Goal: Information Seeking & Learning: Learn about a topic

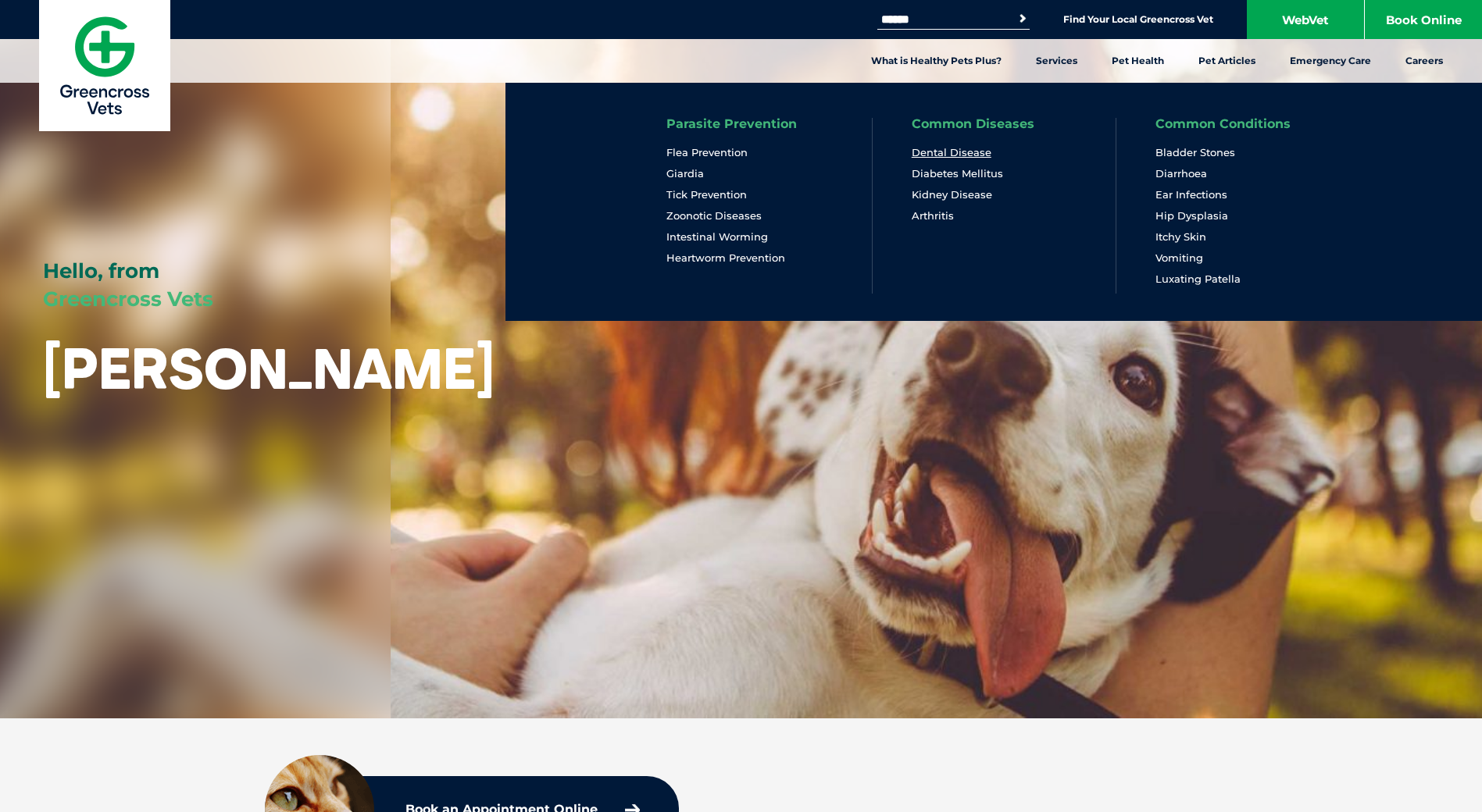
click at [950, 149] on link "Dental Disease" at bounding box center [951, 152] width 80 height 13
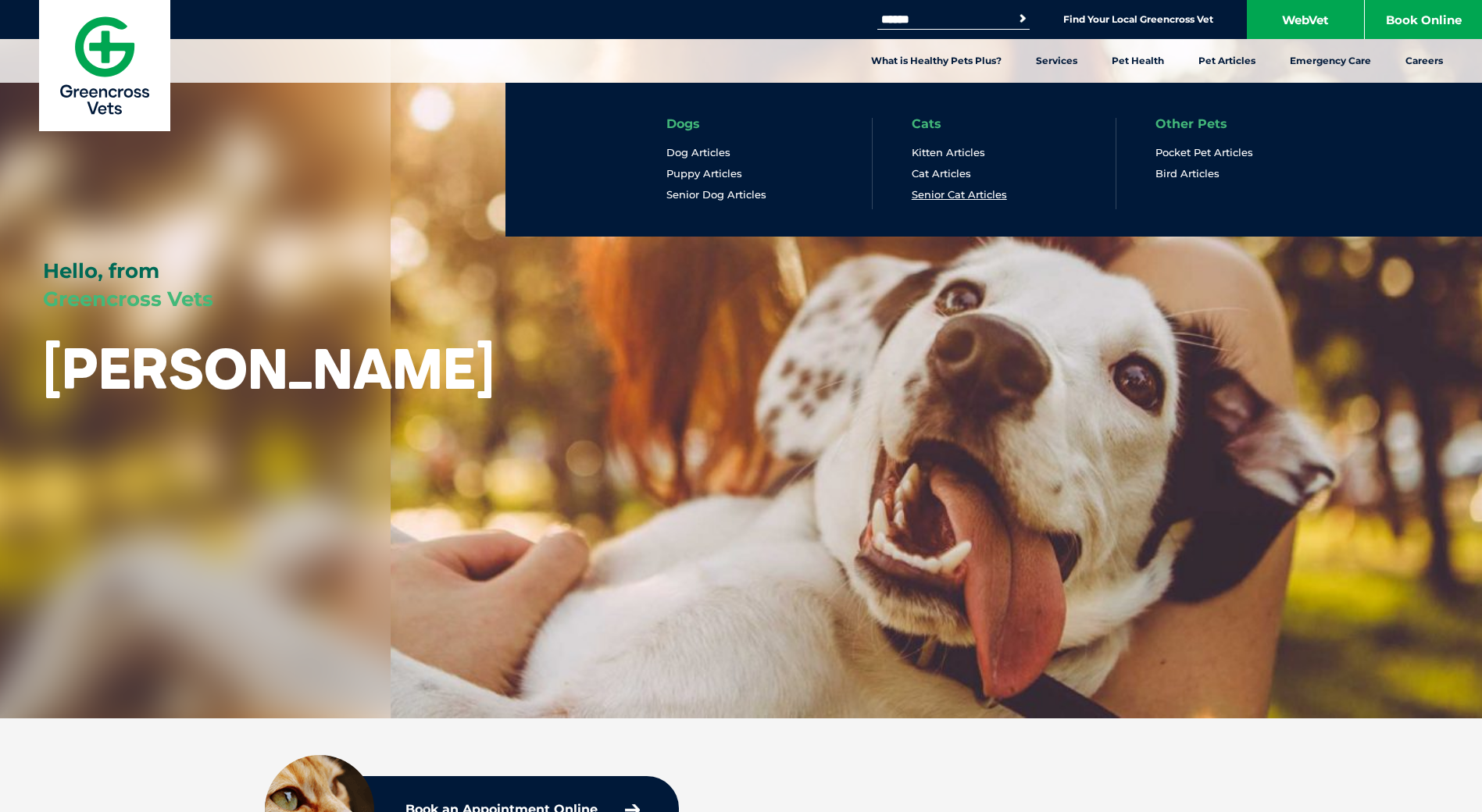
click at [957, 195] on link "Senior Cat Articles" at bounding box center [959, 195] width 95 height 13
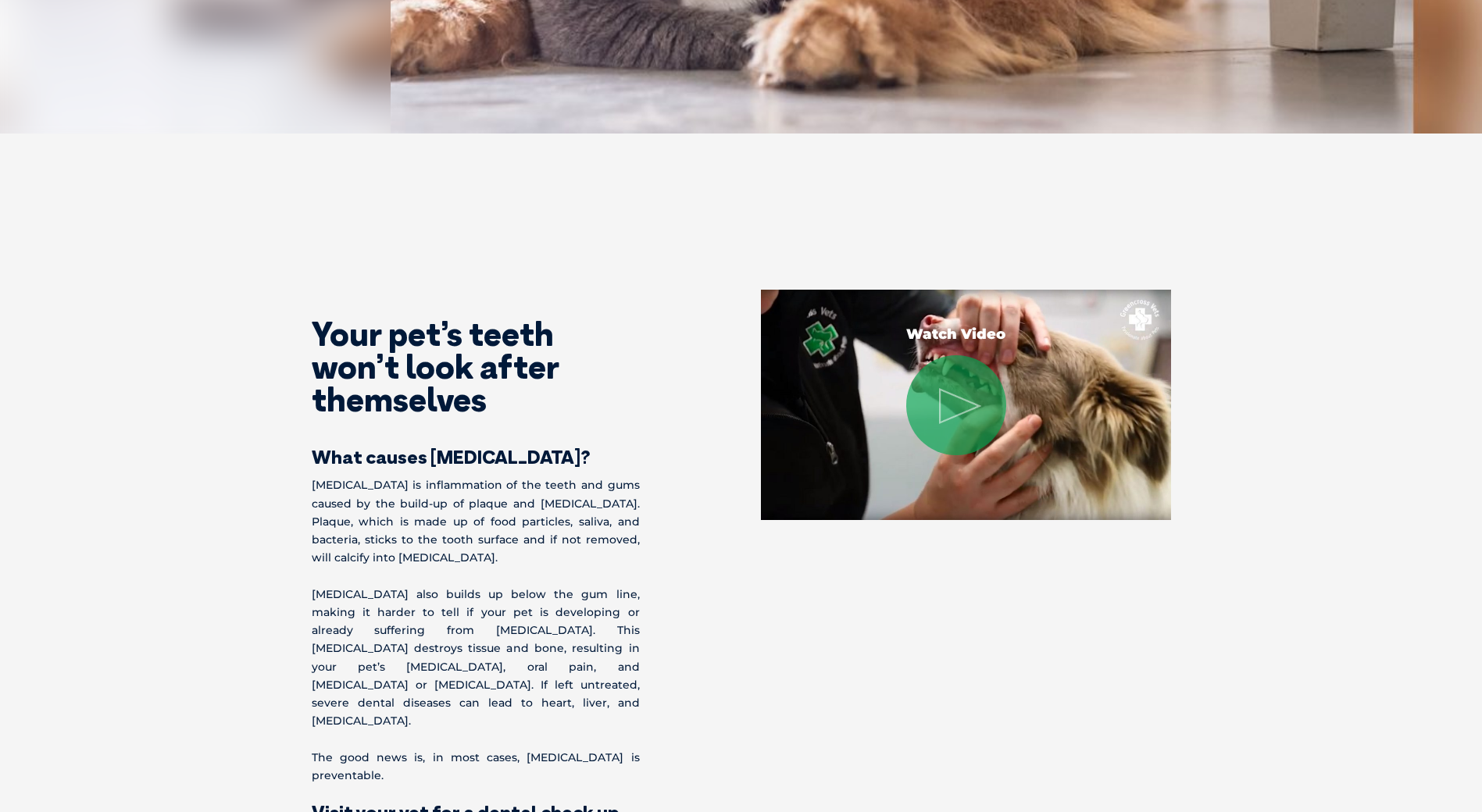
scroll to position [703, 0]
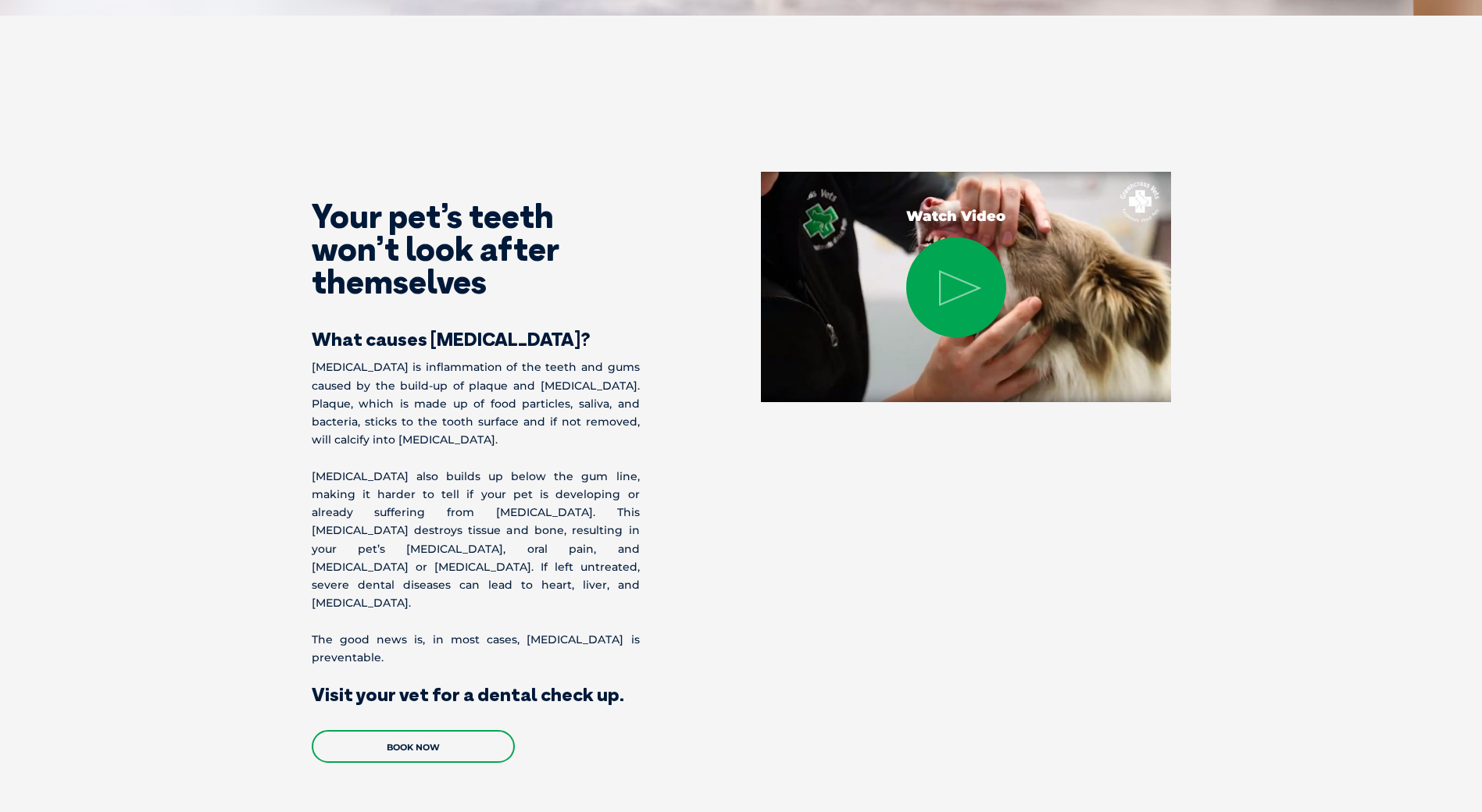
click at [971, 270] on icon at bounding box center [960, 288] width 42 height 36
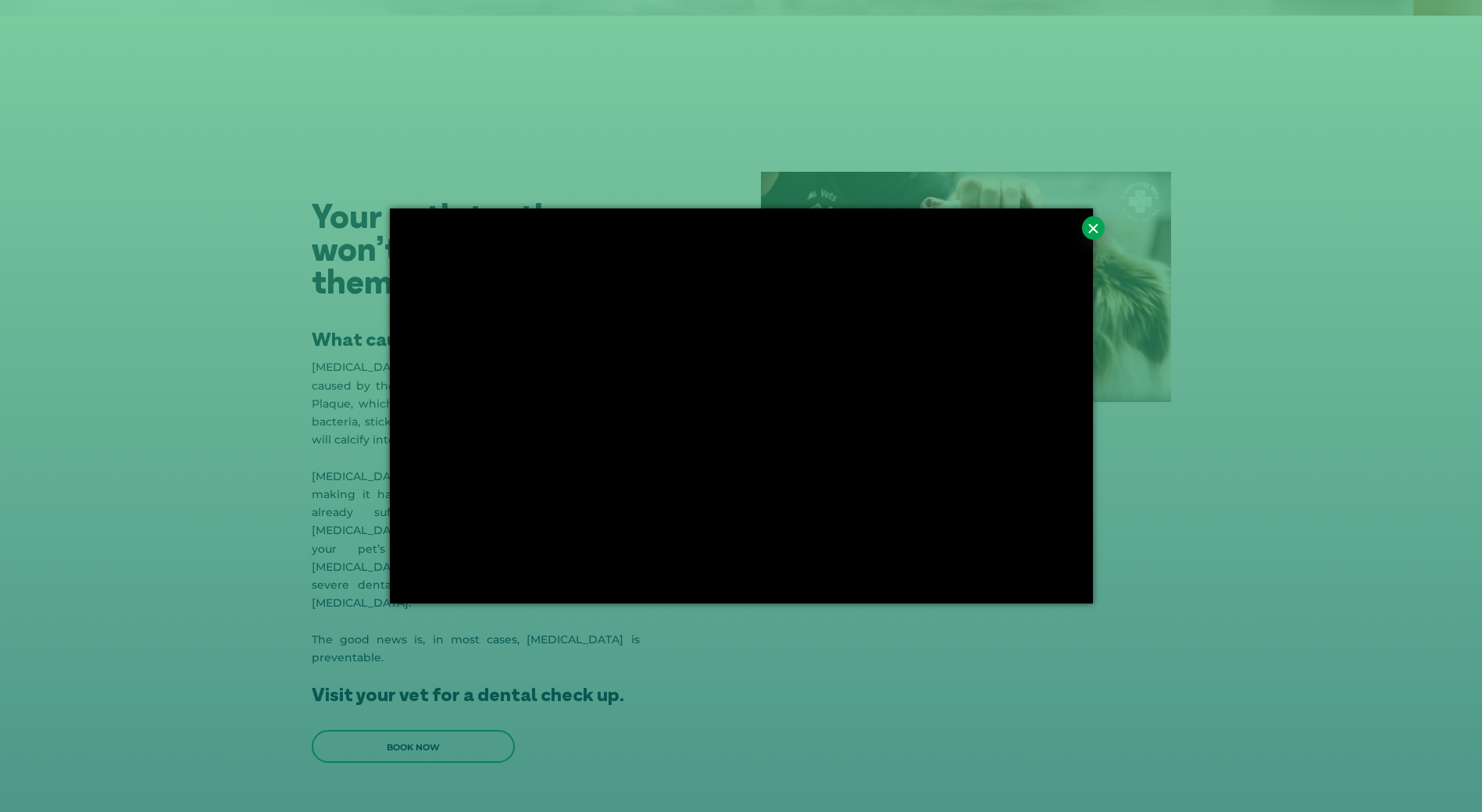
click at [1091, 226] on button "×" at bounding box center [1093, 228] width 22 height 23
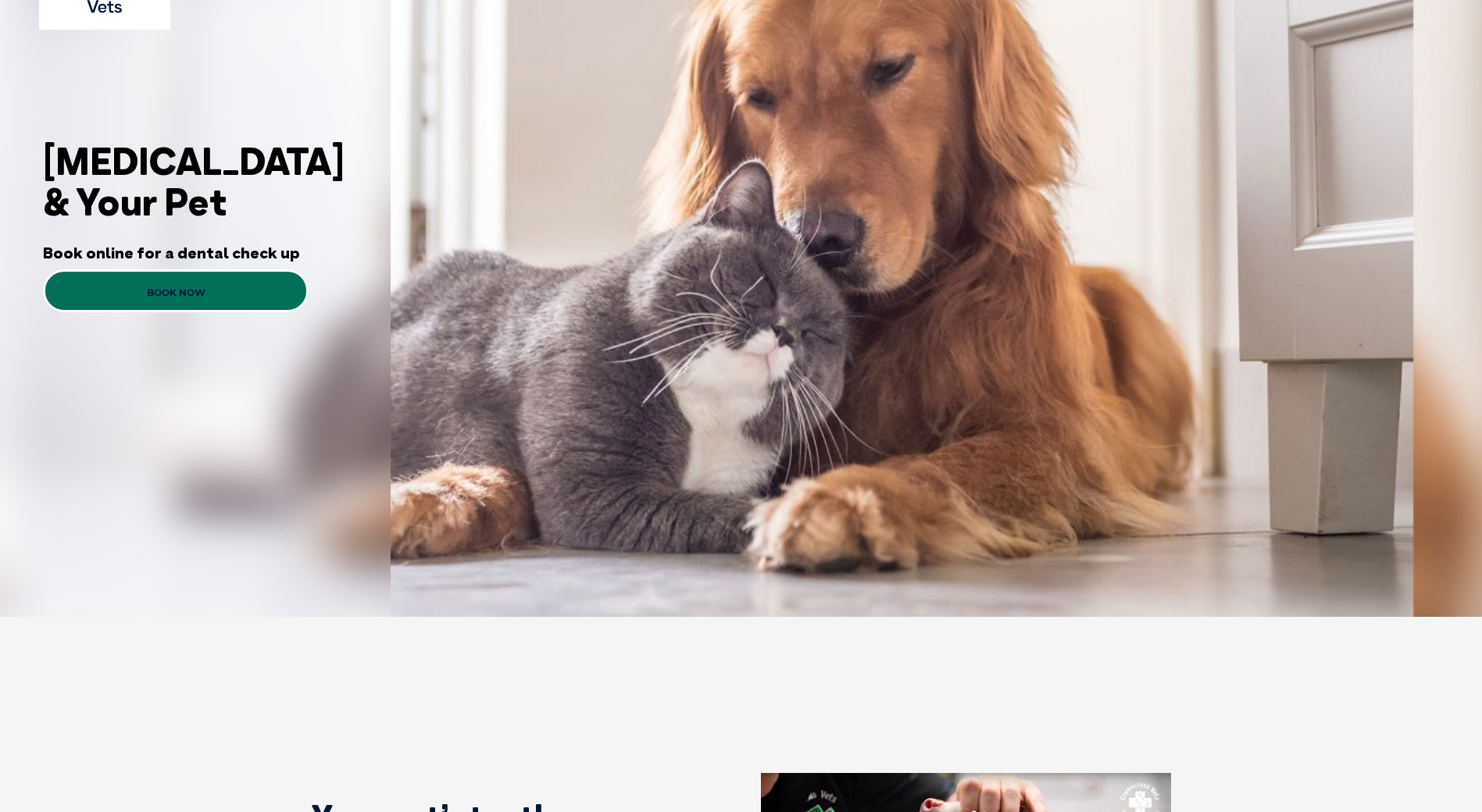
scroll to position [0, 0]
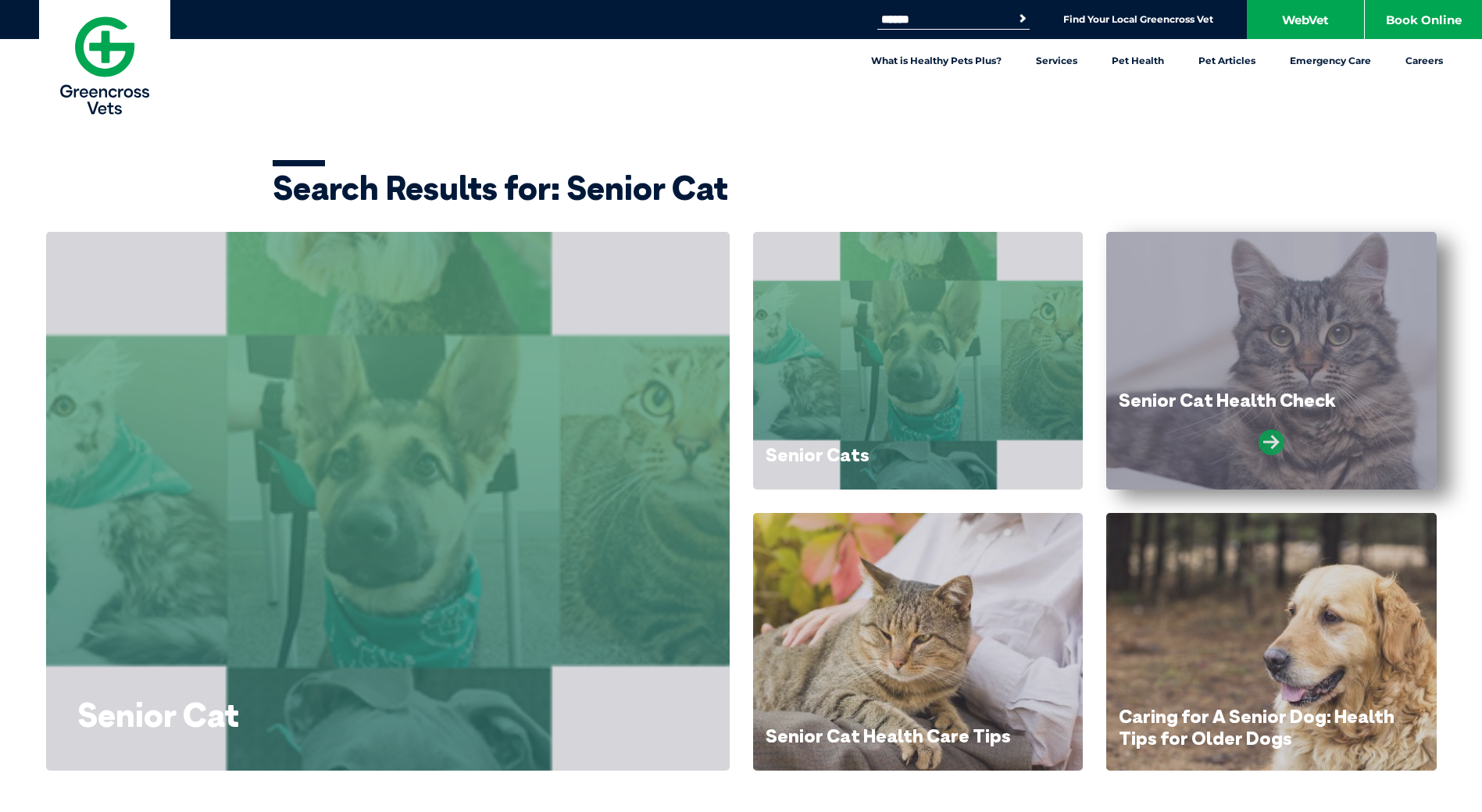
click at [1275, 441] on icon at bounding box center [1272, 442] width 26 height 26
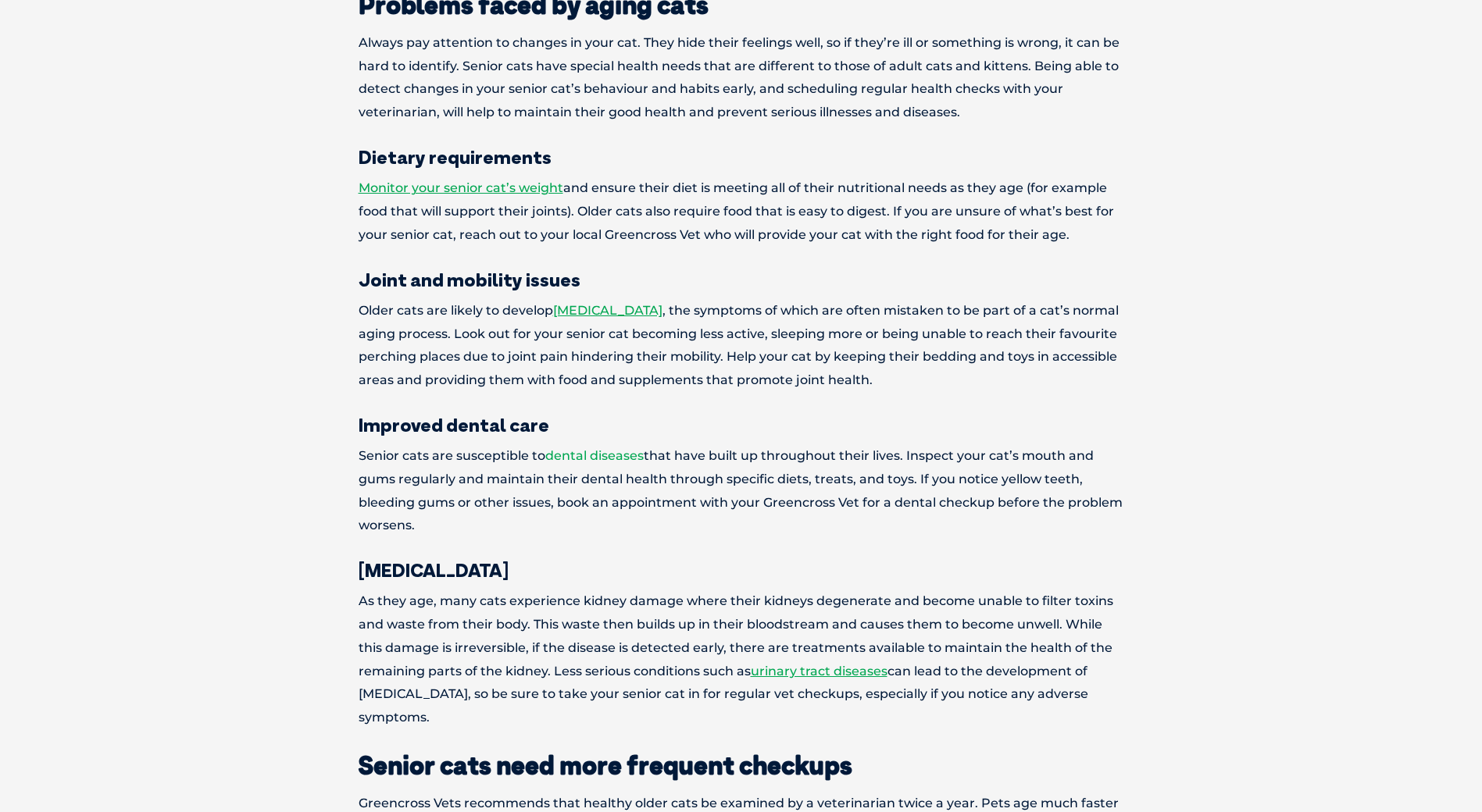
scroll to position [1406, 0]
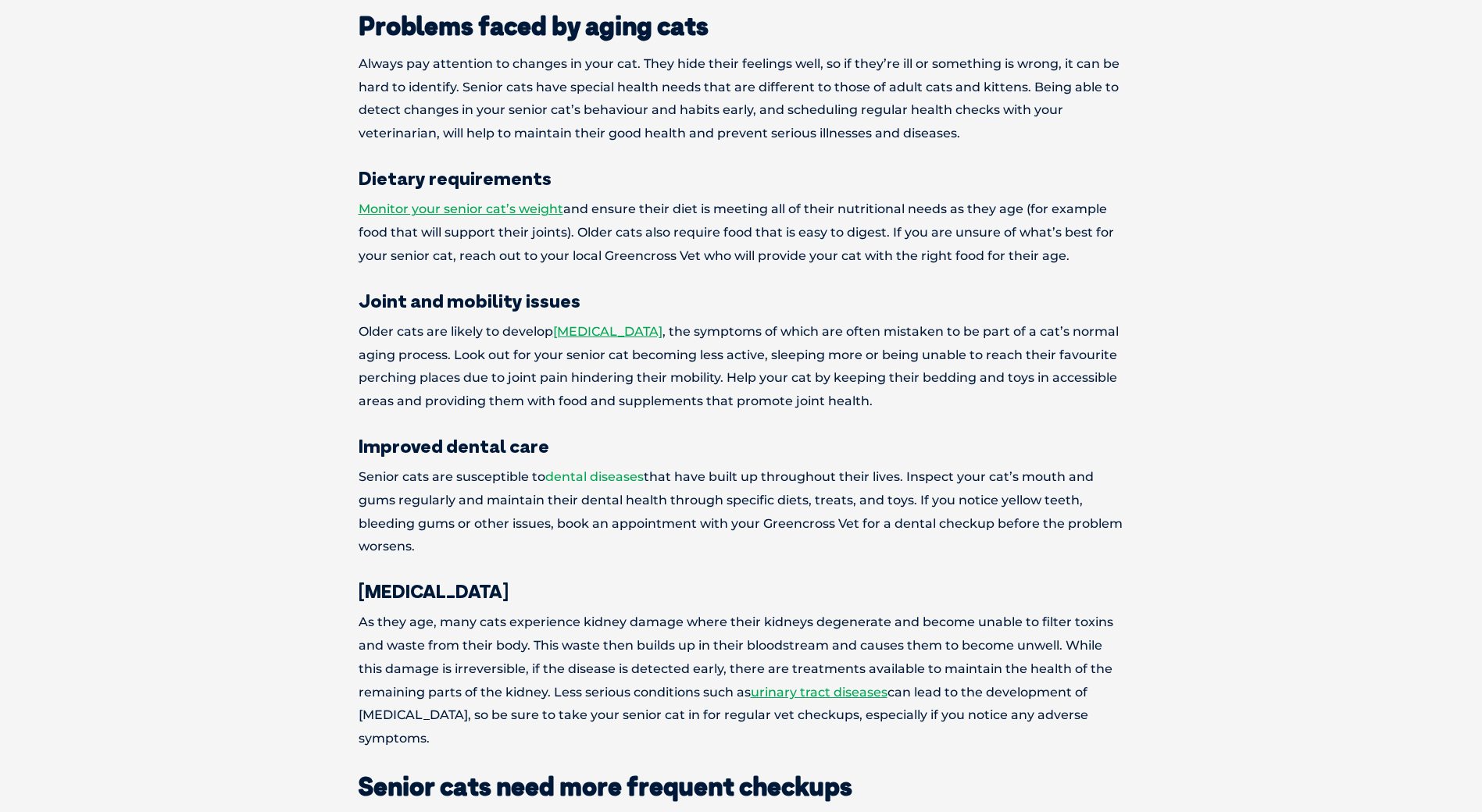
click at [603, 474] on link "dental diseases" at bounding box center [595, 477] width 98 height 14
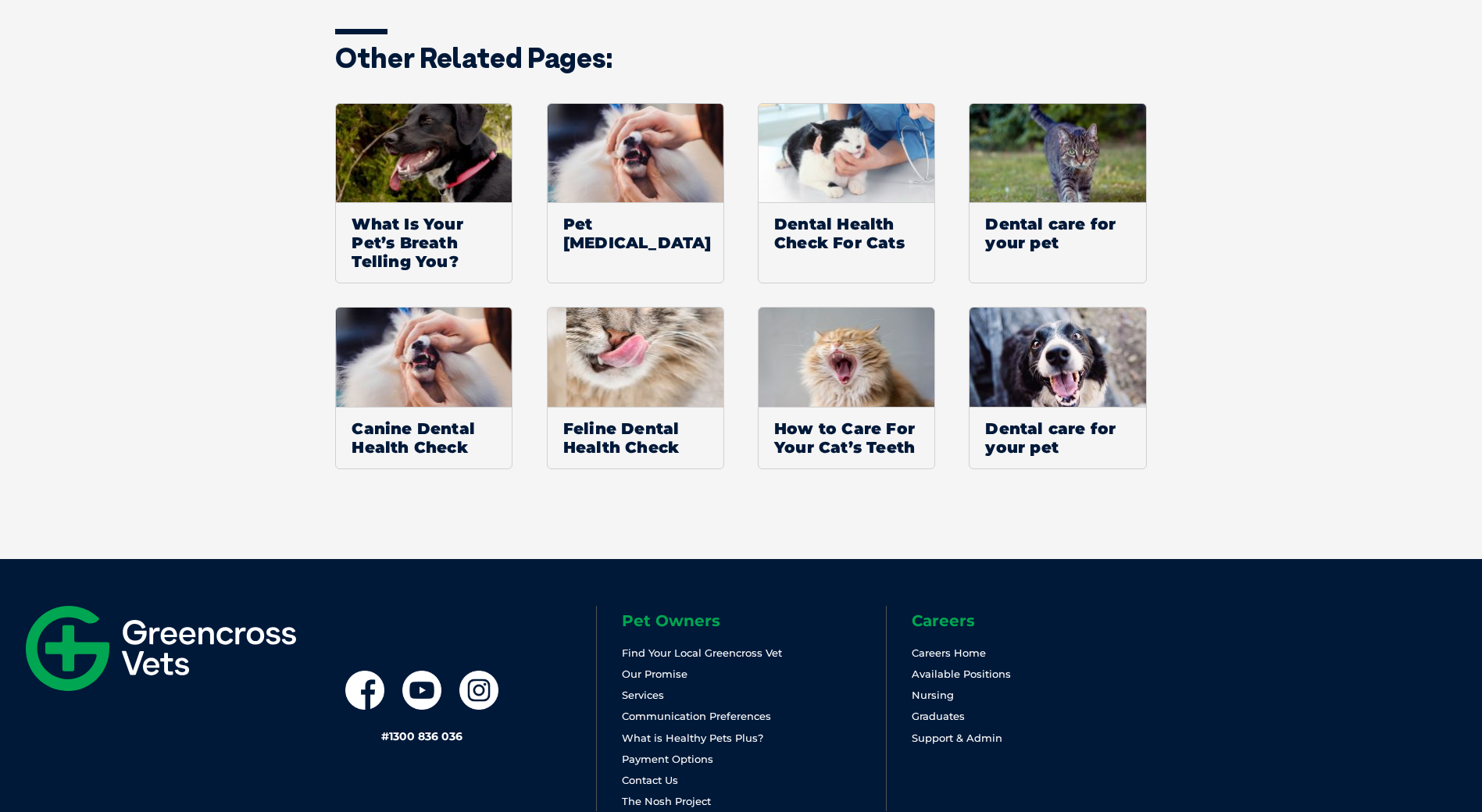
scroll to position [3643, 0]
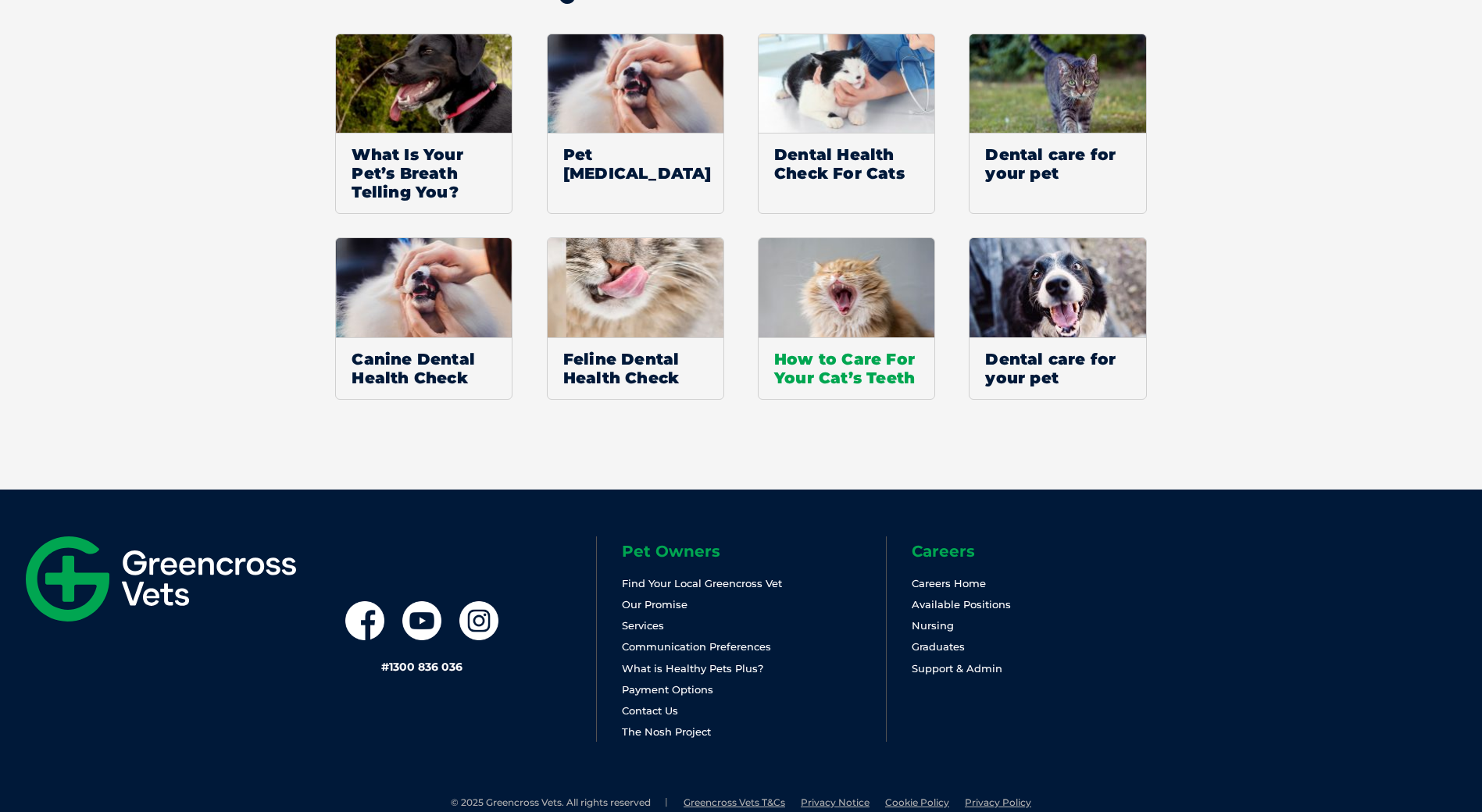
click at [857, 338] on span "How to Care For Your Cat’s Teeth" at bounding box center [846, 368] width 176 height 62
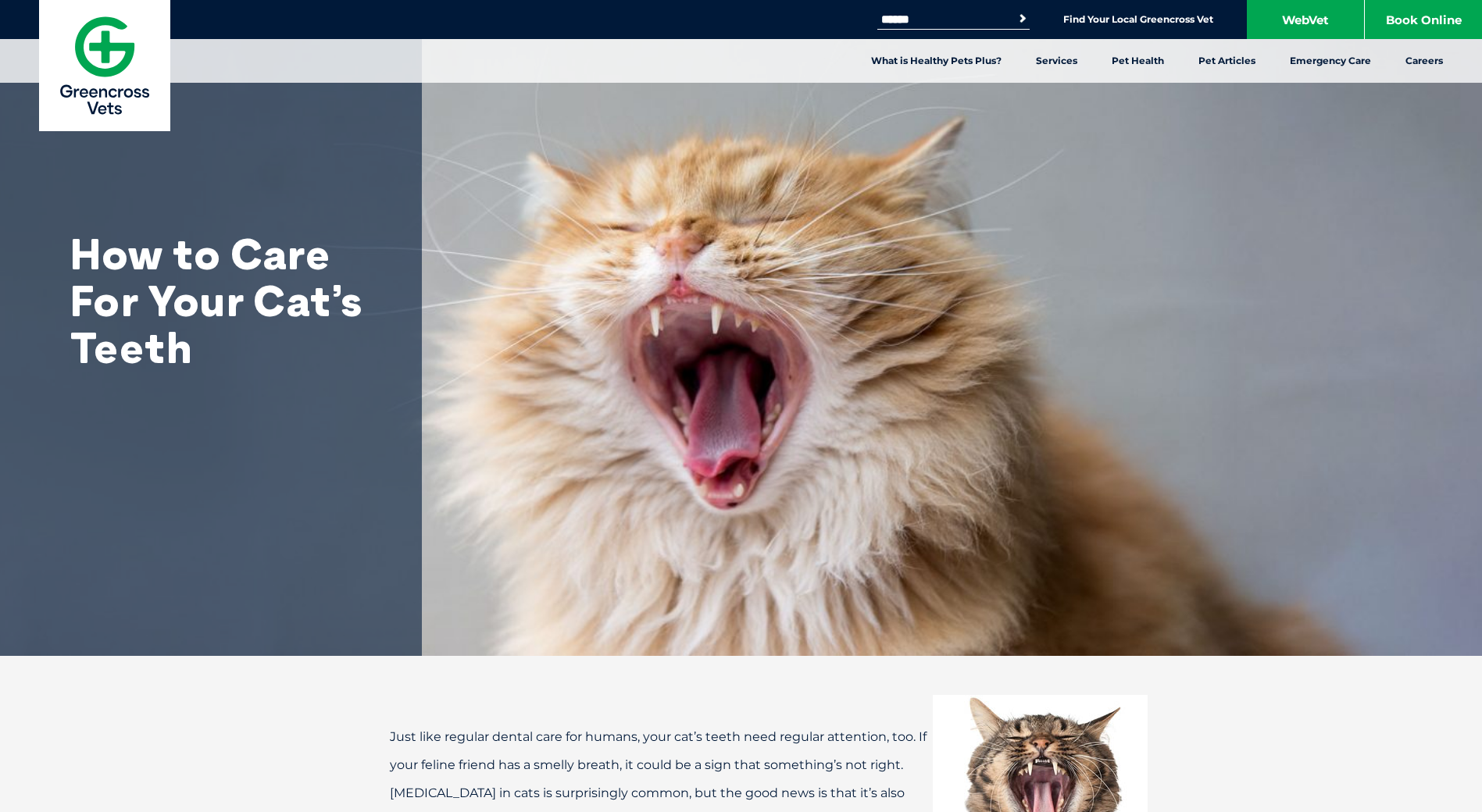
click at [903, 21] on input "Search for:" at bounding box center [944, 19] width 133 height 13
type input "**********"
click at [1015, 11] on button "Search" at bounding box center [1022, 19] width 15 height 15
